Goal: Task Accomplishment & Management: Use online tool/utility

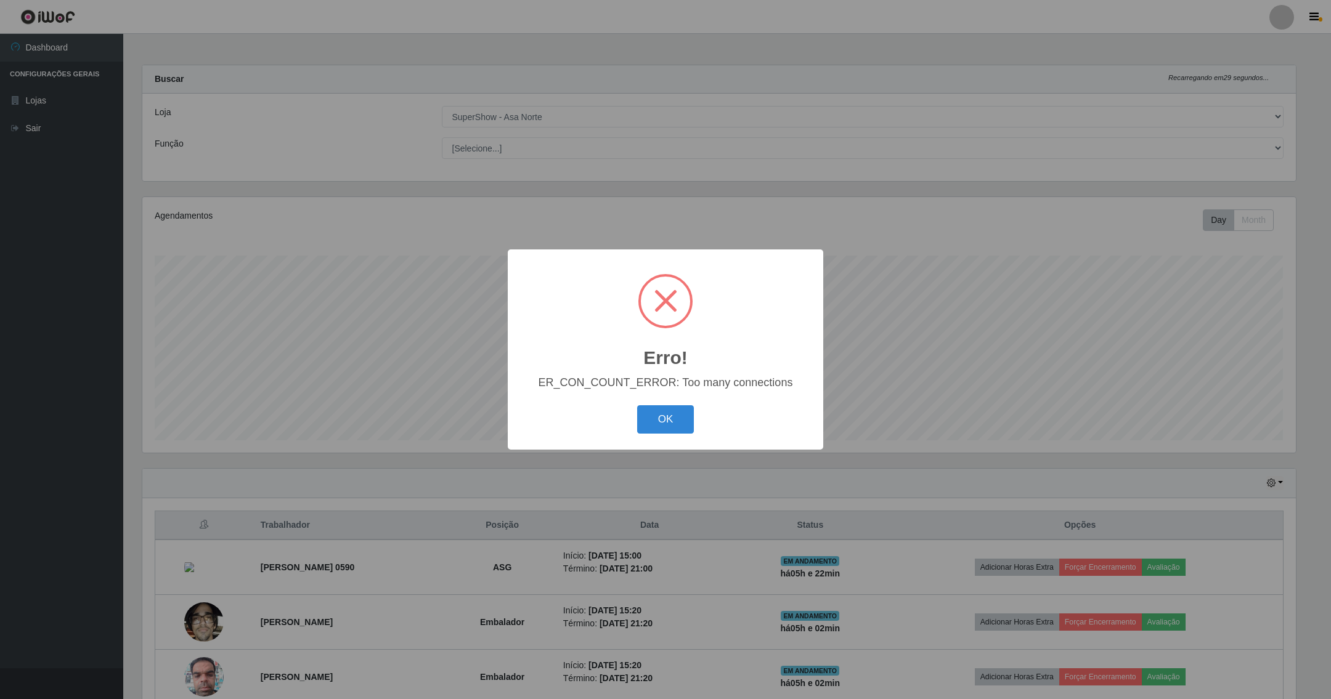
select select "71"
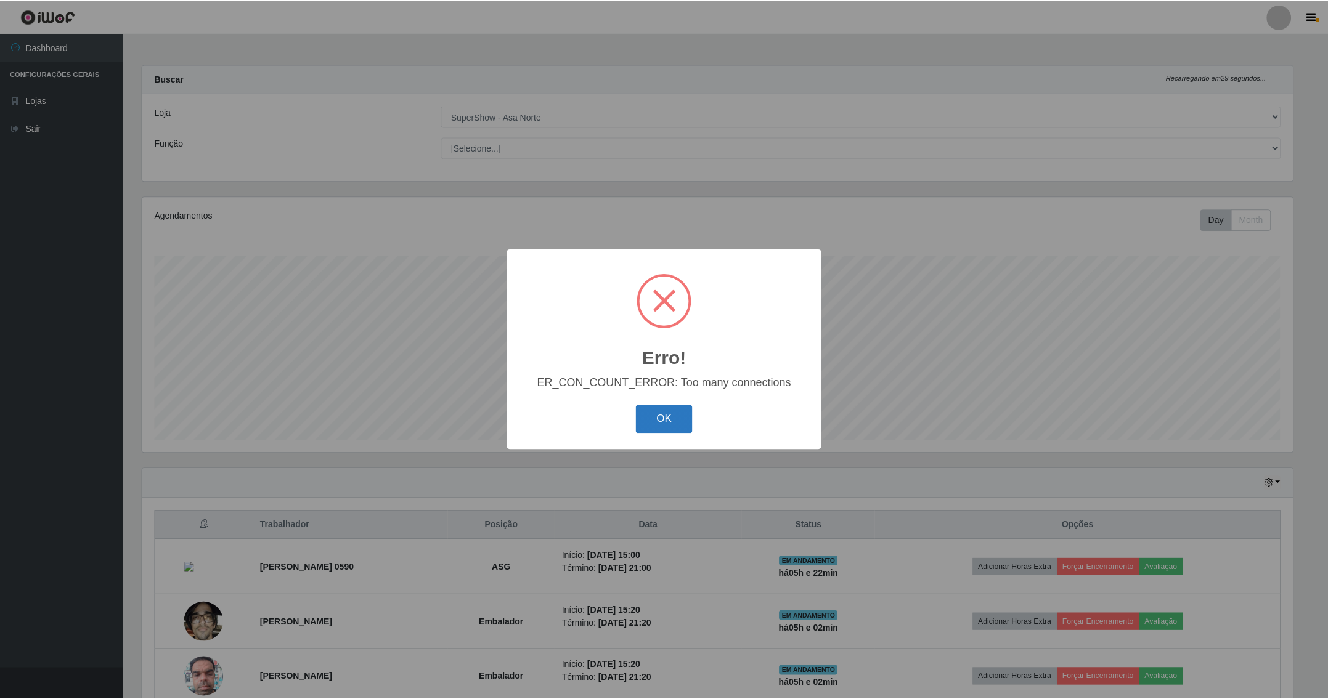
scroll to position [257, 1153]
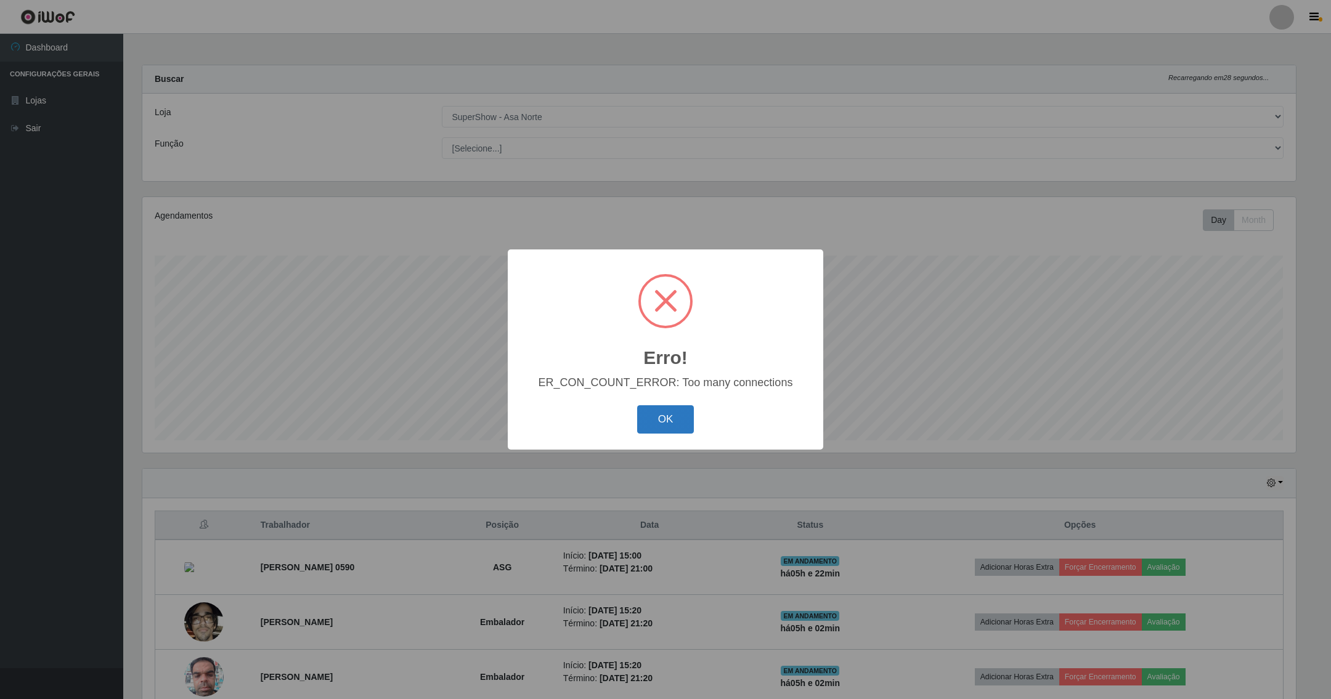
click at [656, 426] on button "OK" at bounding box center [665, 419] width 57 height 29
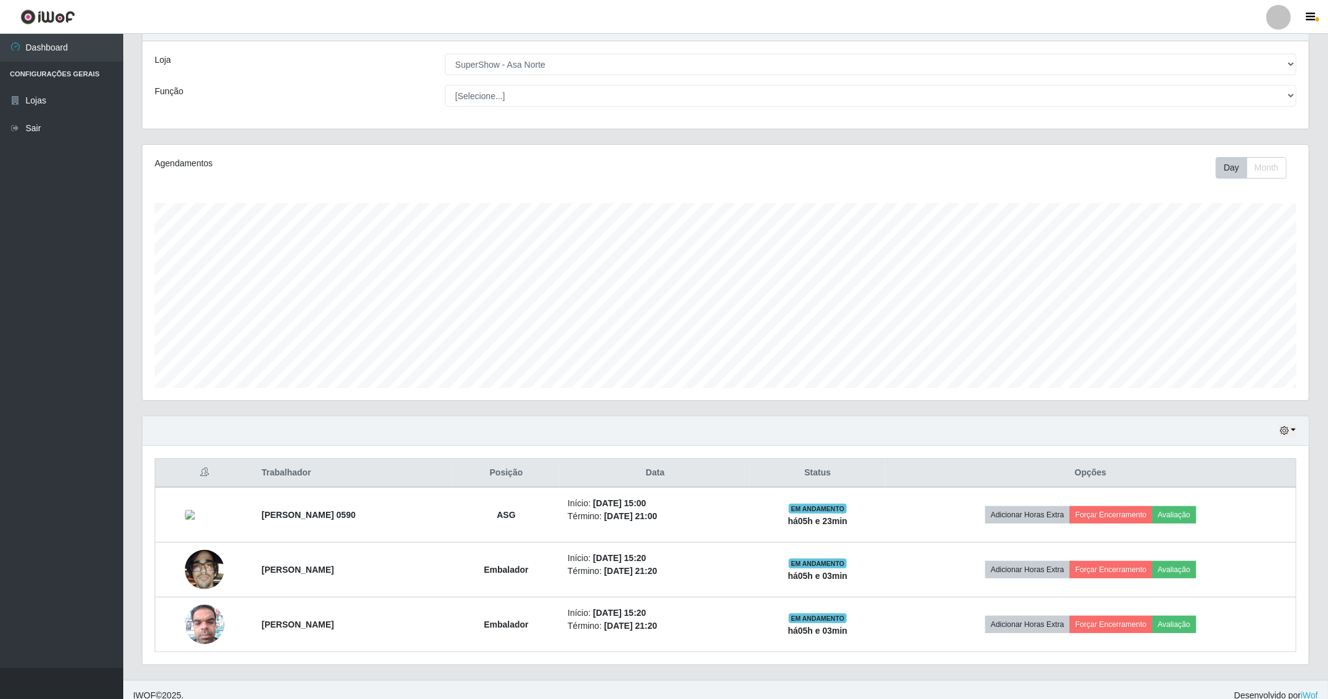
scroll to position [68, 0]
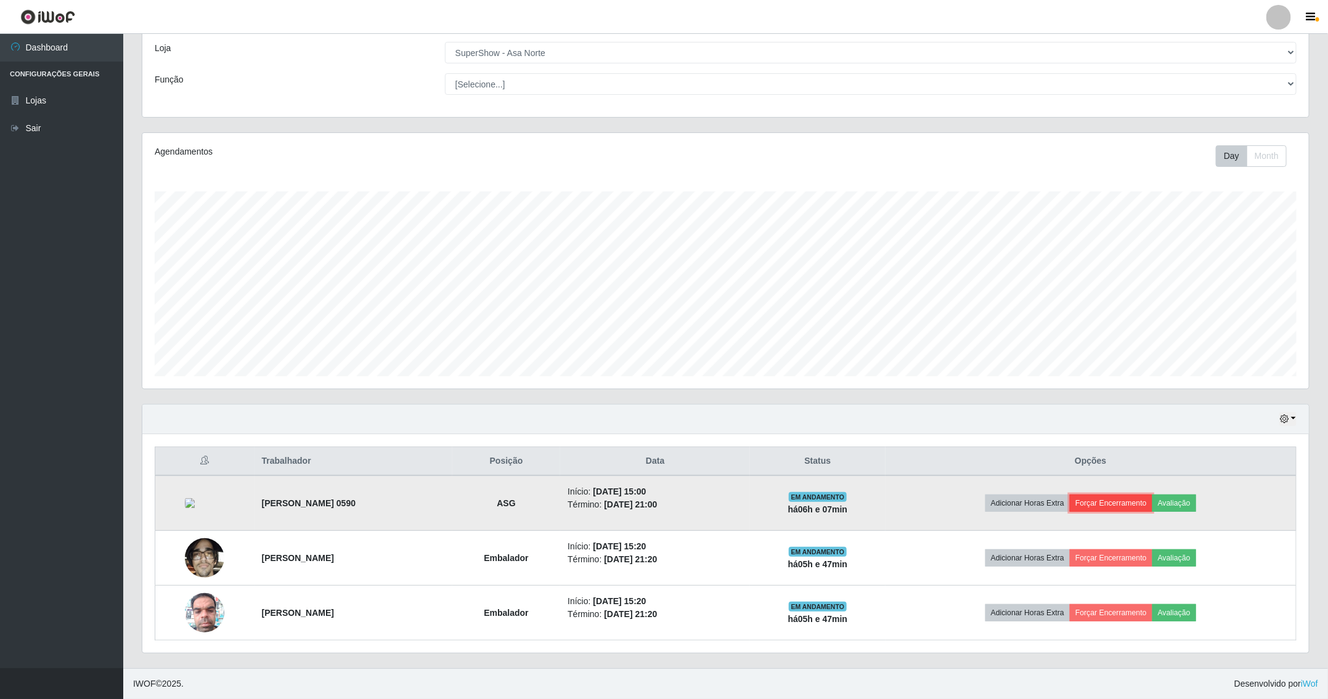
click at [1145, 498] on button "Forçar Encerramento" at bounding box center [1111, 503] width 83 height 17
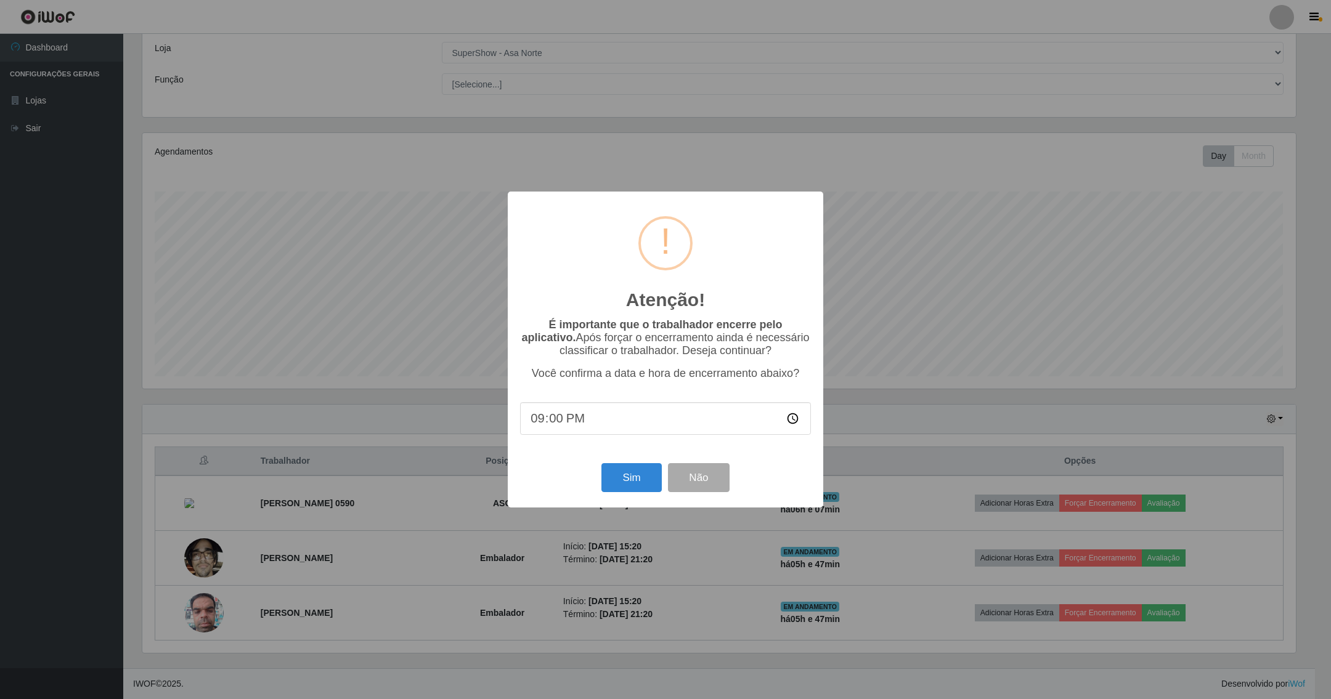
click at [1151, 503] on div "Atenção! × É importante que o trabalhador encerre pelo aplicativo. Após forçar …" at bounding box center [665, 349] width 1331 height 699
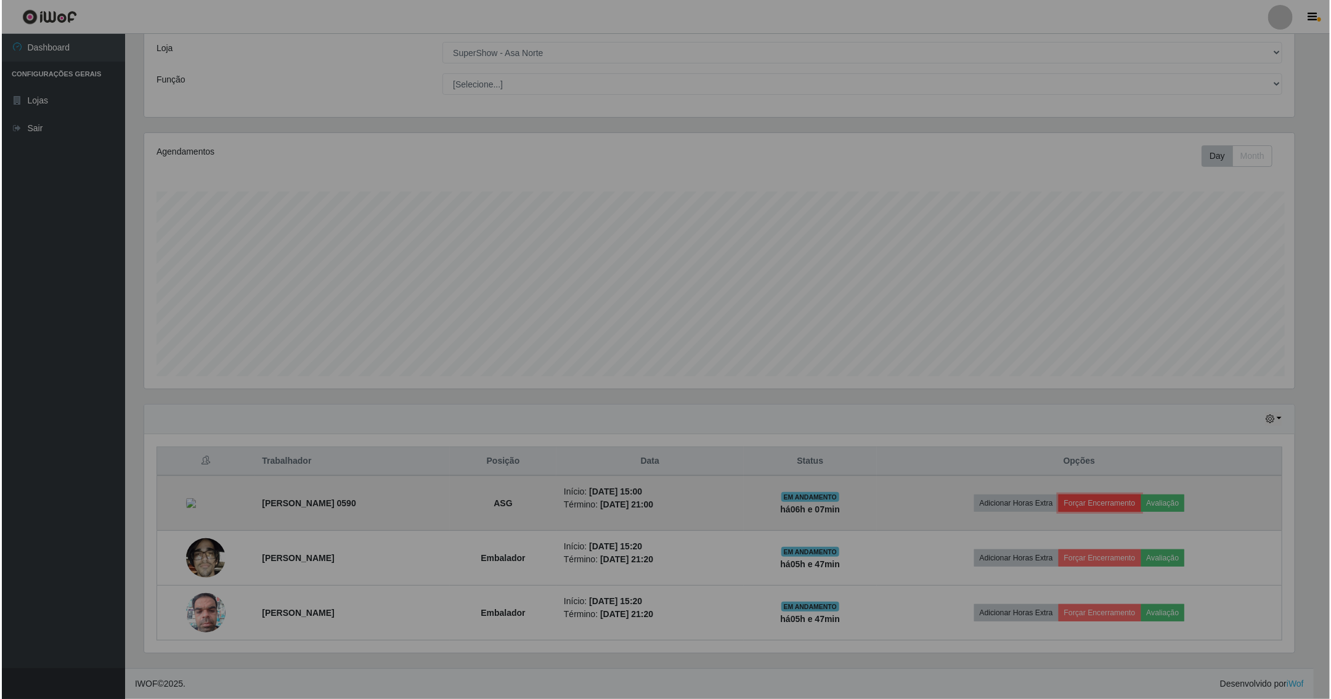
scroll to position [257, 1165]
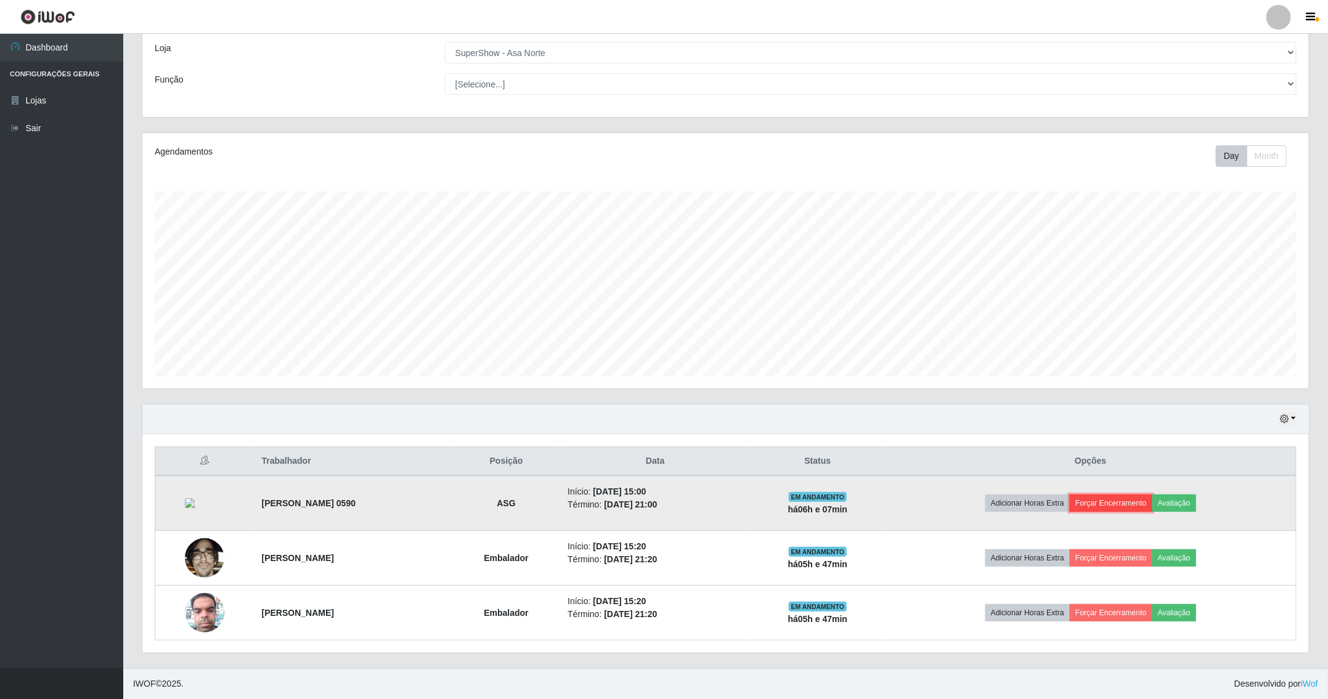
click at [1142, 501] on button "Forçar Encerramento" at bounding box center [1111, 503] width 83 height 17
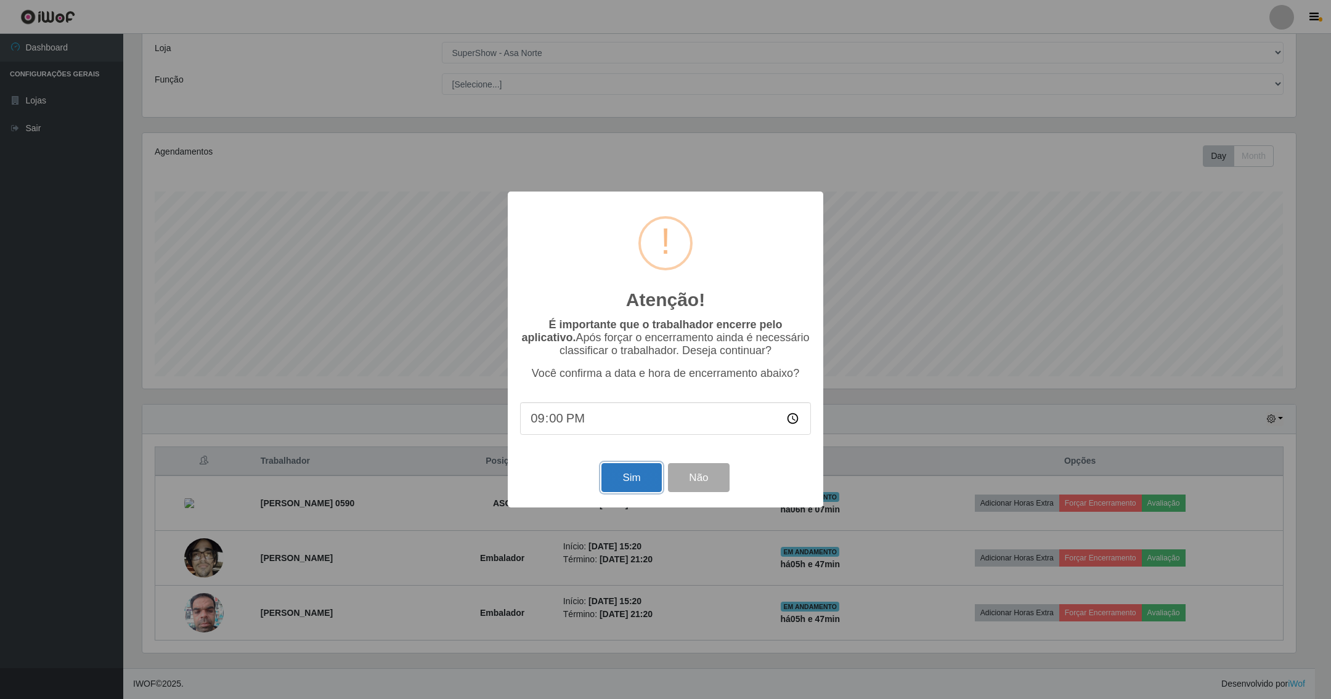
click at [627, 483] on button "Sim" at bounding box center [631, 477] width 60 height 29
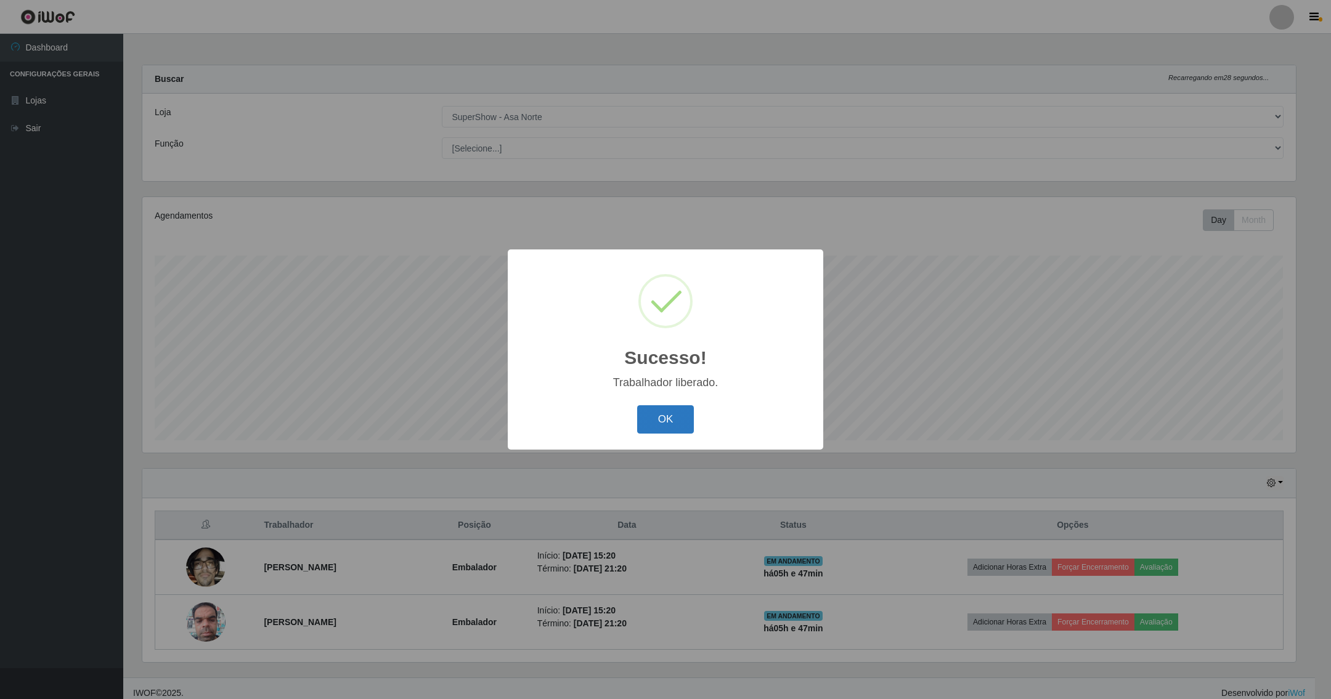
click at [671, 424] on button "OK" at bounding box center [665, 419] width 57 height 29
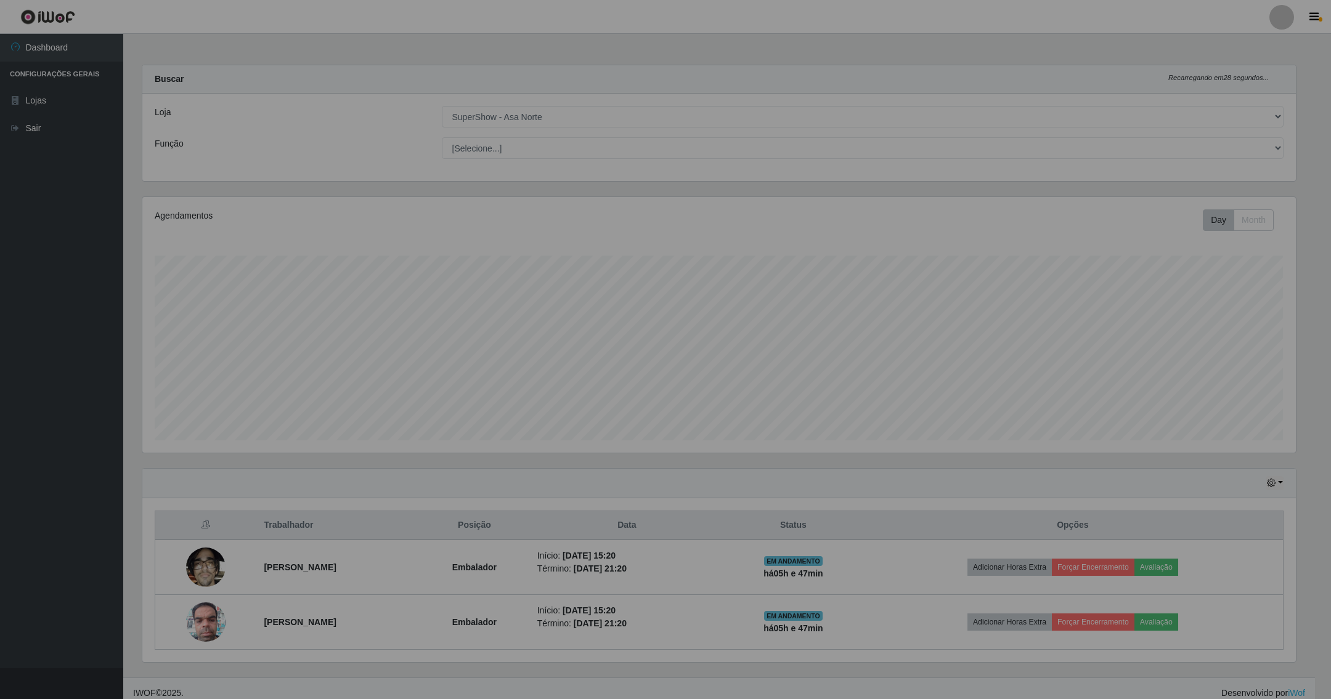
scroll to position [257, 1165]
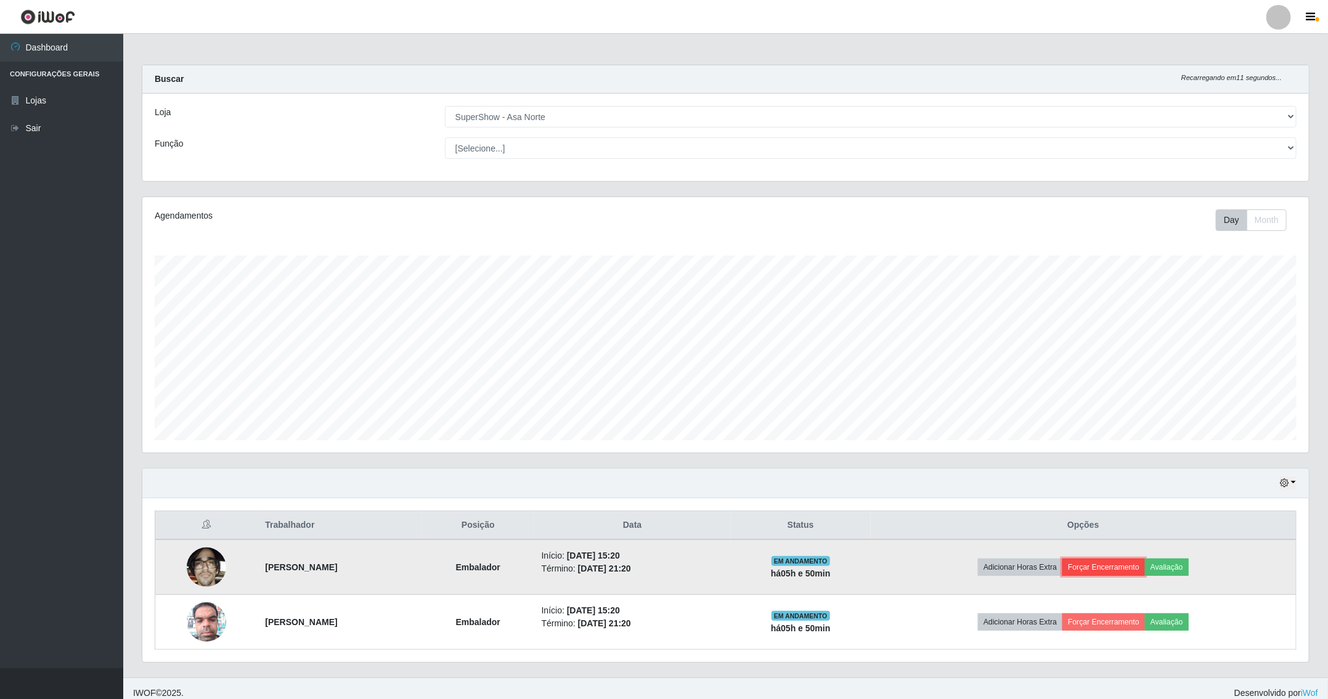
click at [1122, 572] on button "Forçar Encerramento" at bounding box center [1103, 567] width 83 height 17
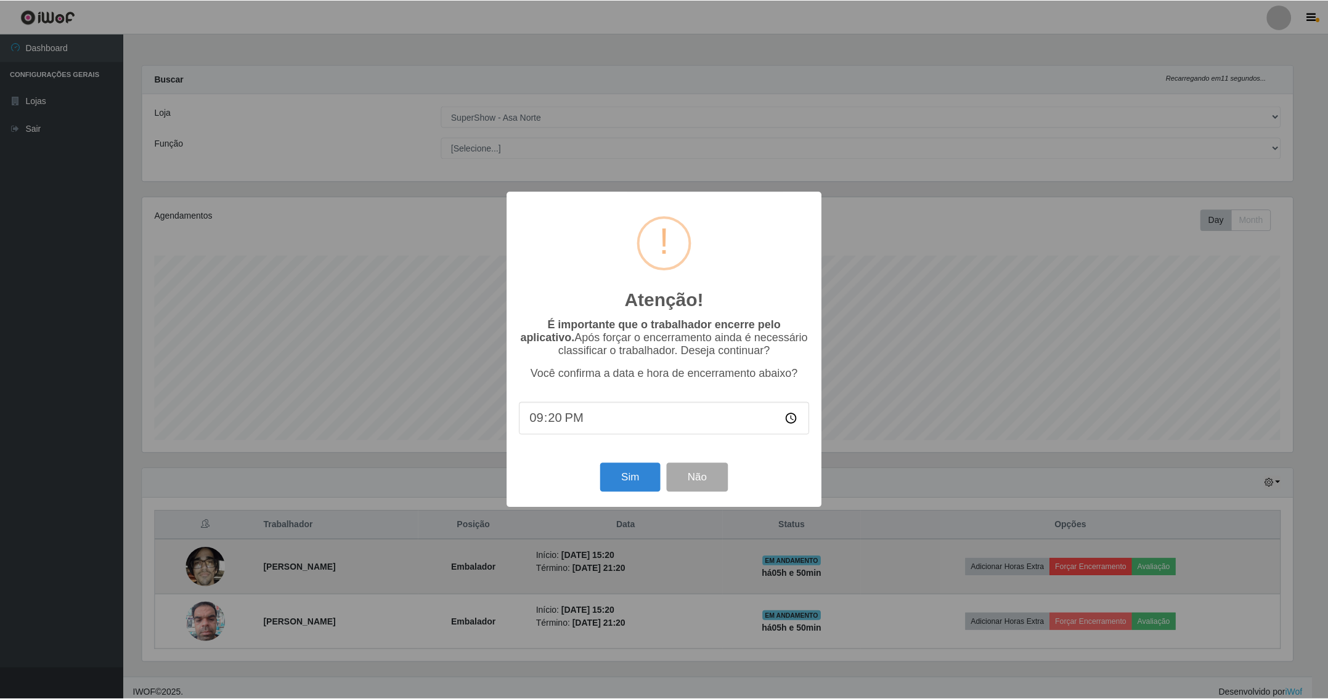
scroll to position [257, 1153]
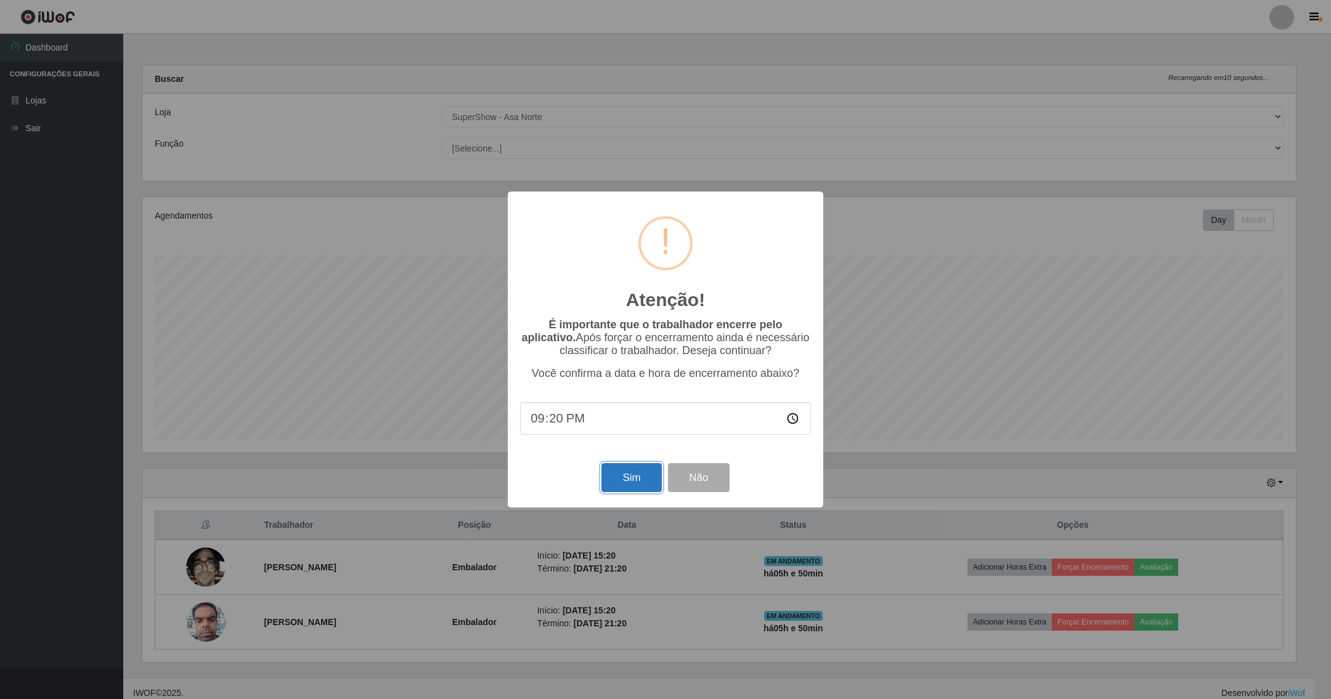
click at [644, 475] on button "Sim" at bounding box center [631, 477] width 60 height 29
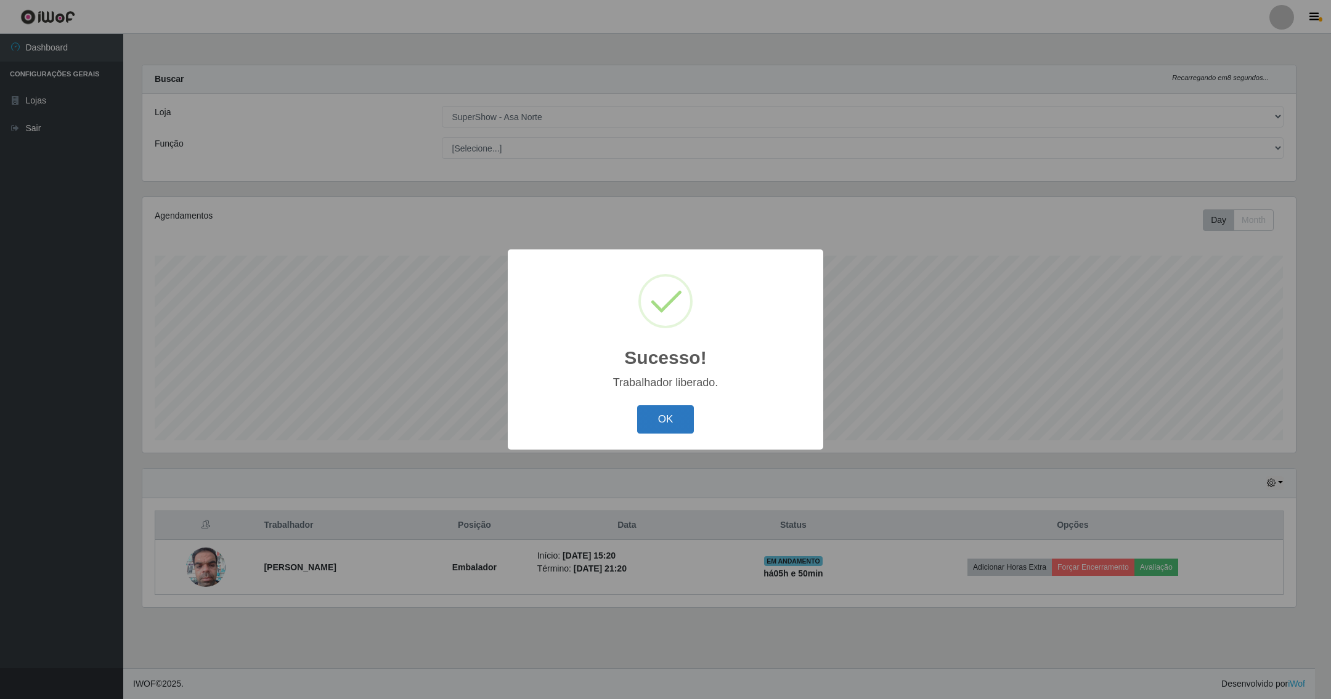
click at [645, 416] on button "OK" at bounding box center [665, 419] width 57 height 29
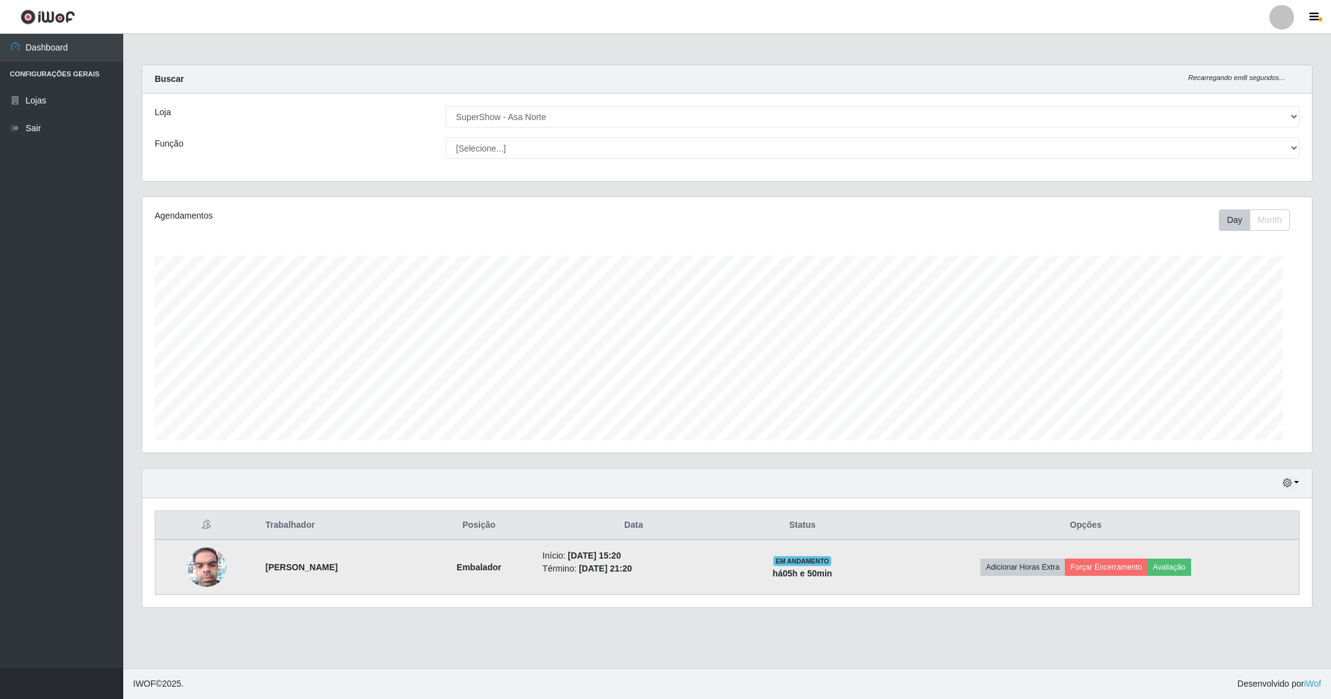
scroll to position [615818, 614905]
click at [1147, 562] on button "Forçar Encerramento" at bounding box center [1106, 567] width 83 height 17
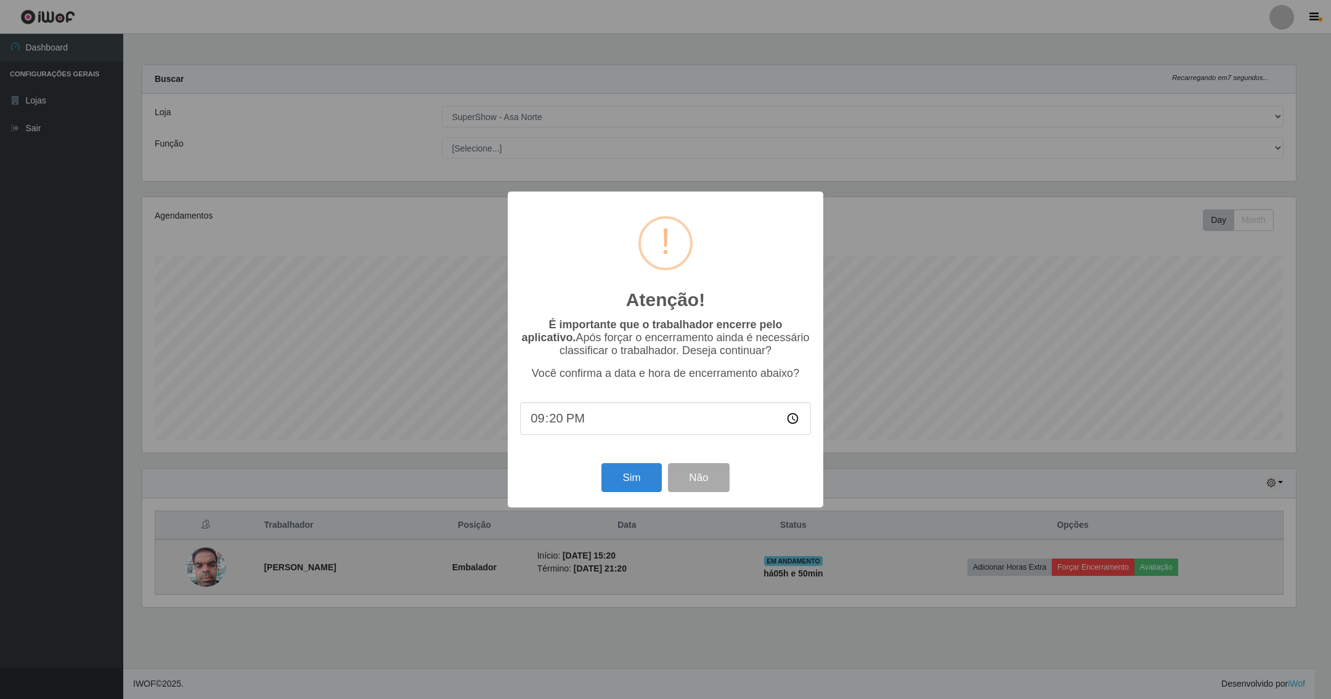
scroll to position [615818, 614921]
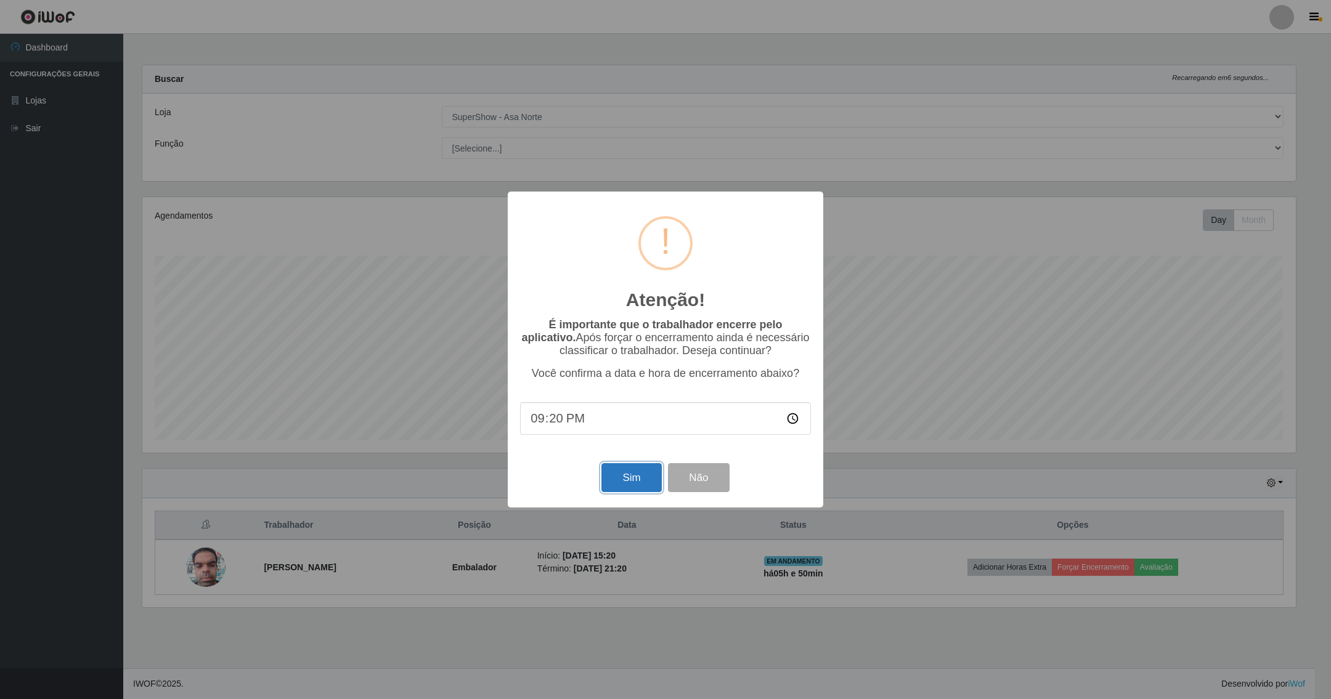
click at [643, 474] on button "Sim" at bounding box center [631, 477] width 60 height 29
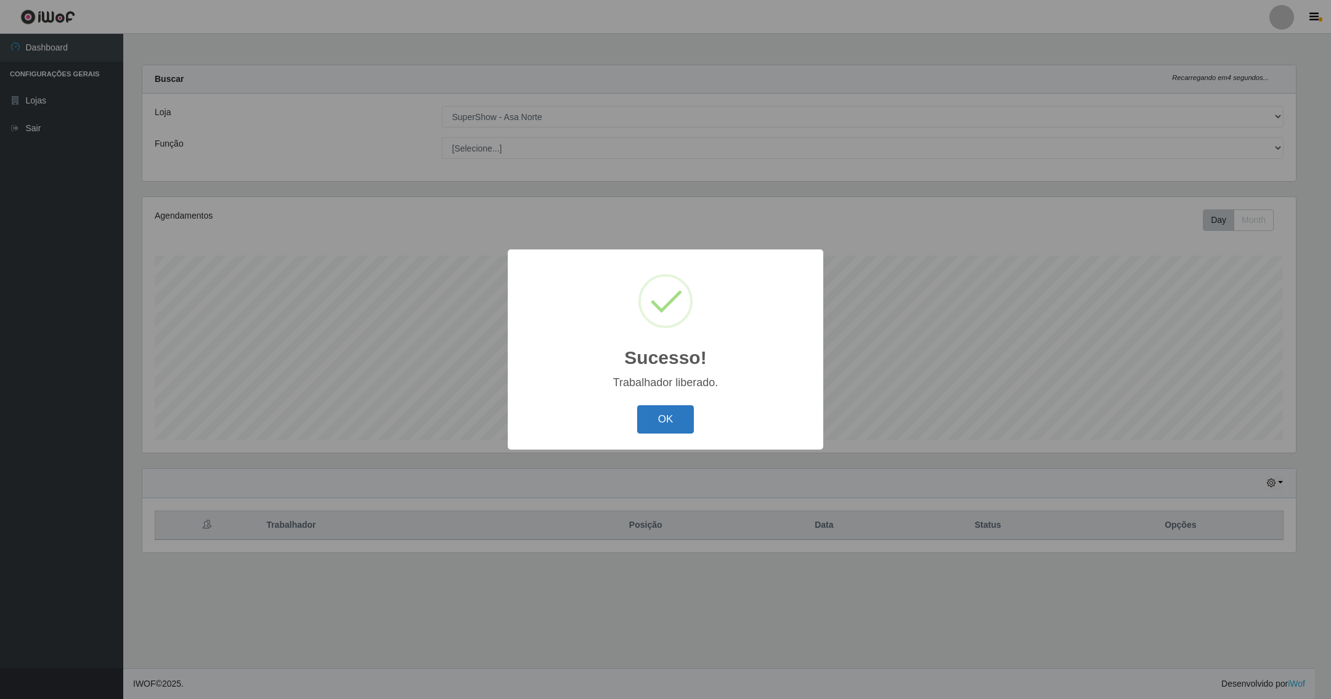
click at [681, 425] on button "OK" at bounding box center [665, 419] width 57 height 29
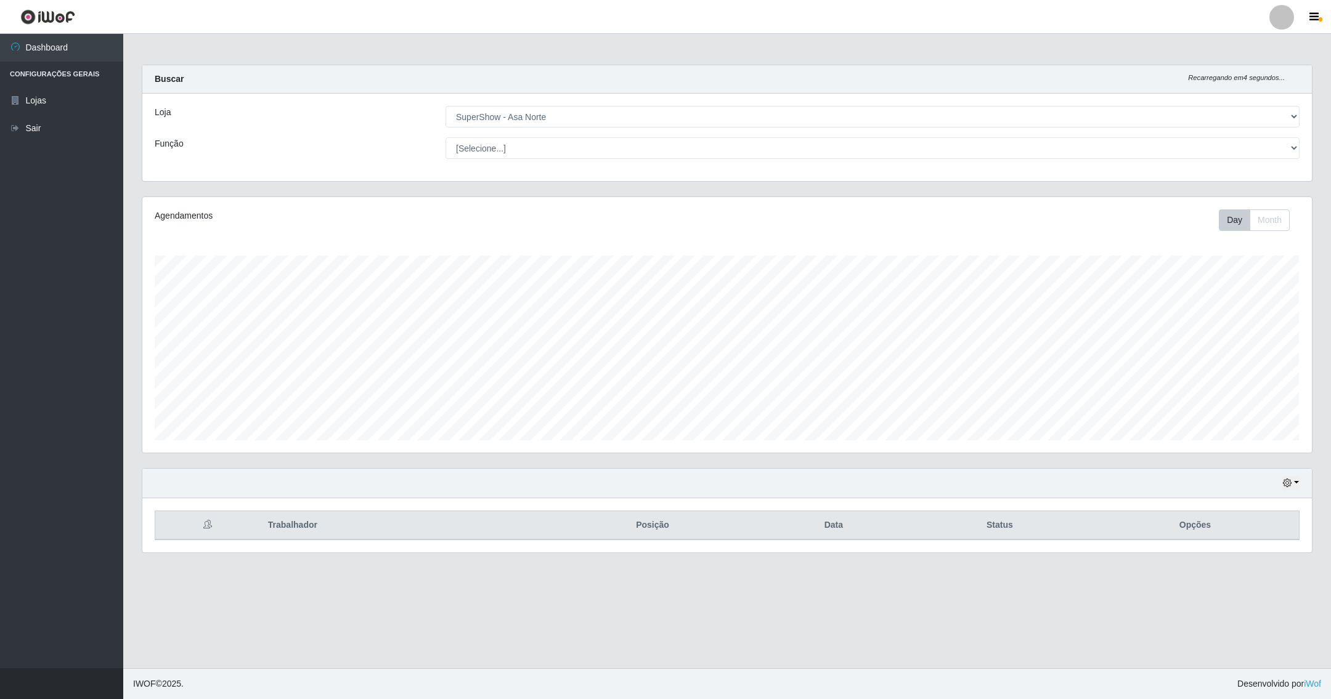
scroll to position [257, 1168]
